Goal: Task Accomplishment & Management: Manage account settings

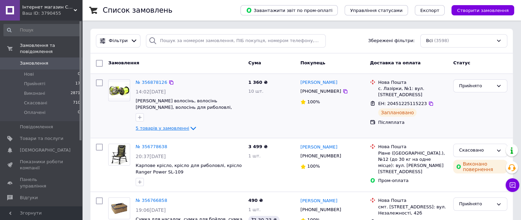
click at [160, 129] on span "5 товарів у замовленні" at bounding box center [162, 128] width 53 height 5
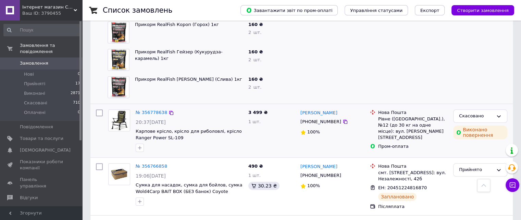
scroll to position [68, 0]
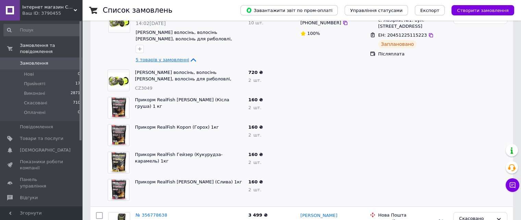
click at [169, 57] on span "5 товарів у замовленні" at bounding box center [162, 59] width 53 height 5
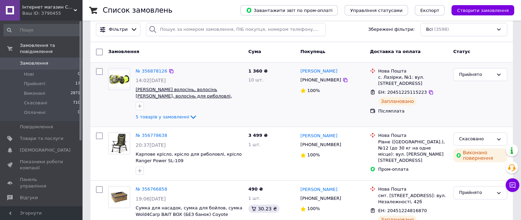
scroll to position [0, 0]
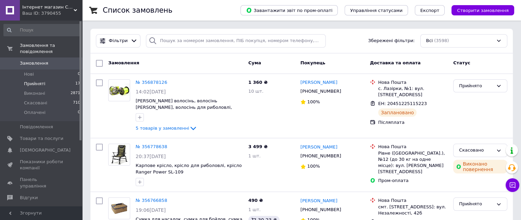
click at [37, 81] on span "Прийняті" at bounding box center [34, 84] width 21 height 6
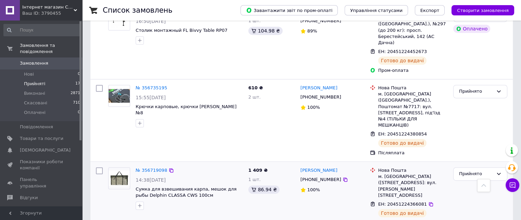
scroll to position [360, 0]
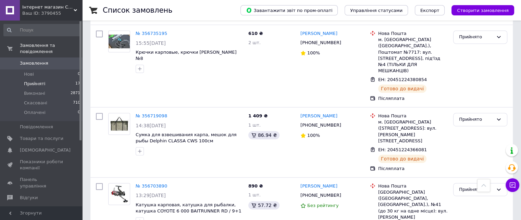
click at [44, 9] on span "Інтернет магазин Carp life" at bounding box center [47, 7] width 51 height 6
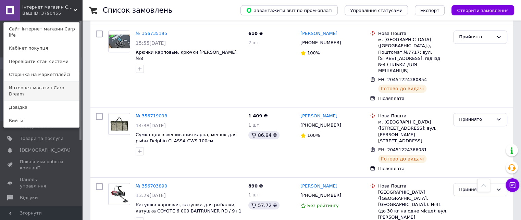
click at [52, 82] on link "Интернет магазин Carp Dream" at bounding box center [41, 91] width 75 height 19
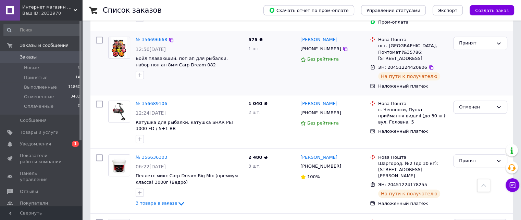
scroll to position [582, 0]
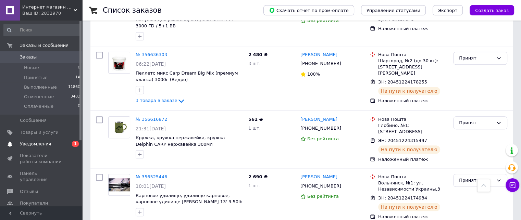
click at [41, 142] on span "Уведомления" at bounding box center [35, 144] width 31 height 6
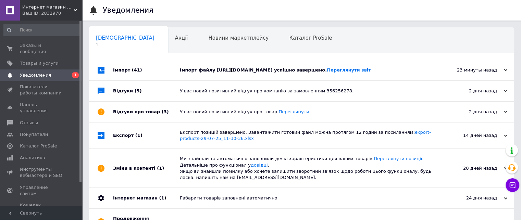
click at [296, 73] on div "Імпорт файлу https://carp-drive.com/products_feed.xml?hash_tag=7052e7b75a118fe8…" at bounding box center [309, 70] width 259 height 6
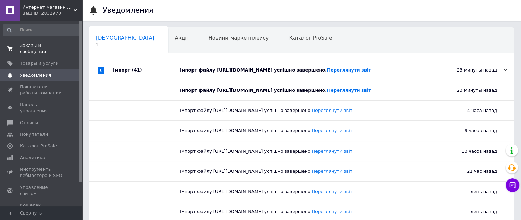
click at [41, 47] on span "Заказы и сообщения" at bounding box center [41, 48] width 43 height 12
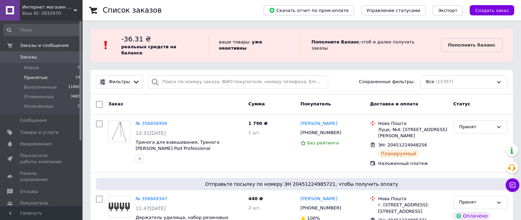
click at [44, 79] on span "Принятые" at bounding box center [36, 78] width 24 height 6
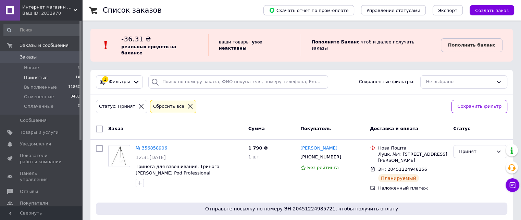
click at [32, 56] on span "Заказы" at bounding box center [28, 57] width 17 height 6
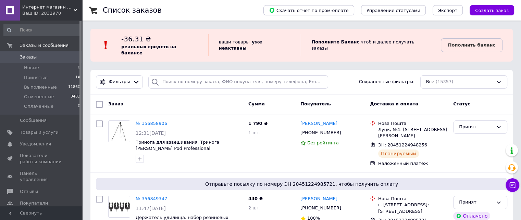
click at [36, 9] on span "Интернет магазин Carp Dream" at bounding box center [47, 7] width 51 height 6
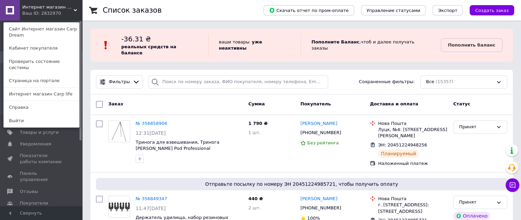
click at [36, 9] on span "Интернет магазин Carp Dream" at bounding box center [47, 7] width 51 height 6
